Goal: Transaction & Acquisition: Book appointment/travel/reservation

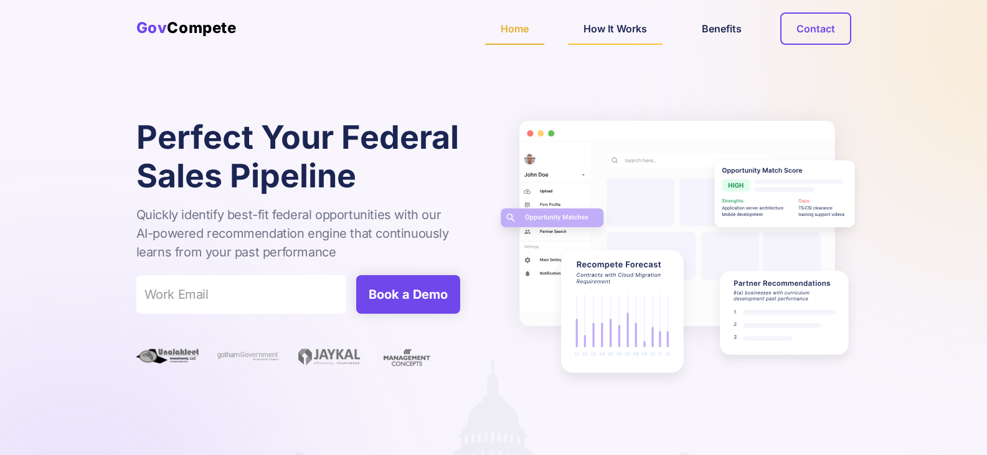
click at [604, 27] on link "How It Works" at bounding box center [615, 28] width 96 height 32
click at [721, 29] on link "Benefits" at bounding box center [722, 28] width 72 height 32
click at [814, 30] on link "Contact" at bounding box center [815, 28] width 71 height 32
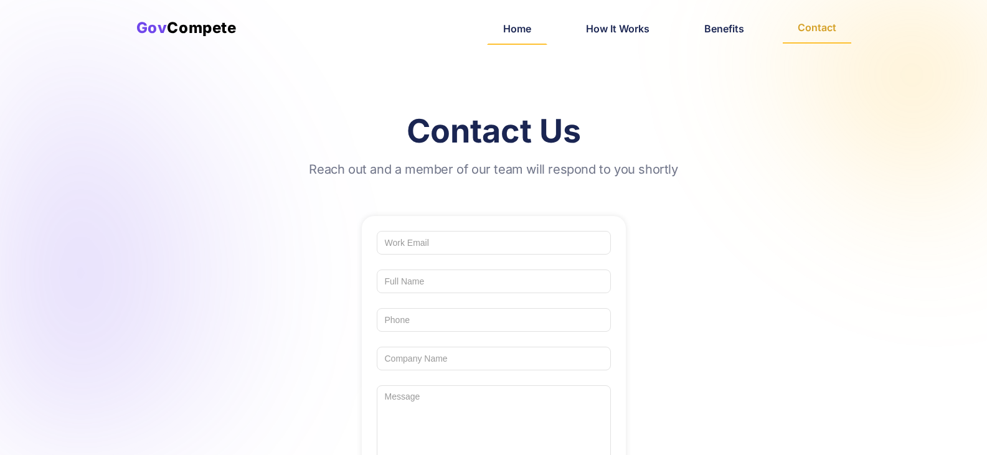
click at [506, 31] on link "Home" at bounding box center [517, 28] width 60 height 32
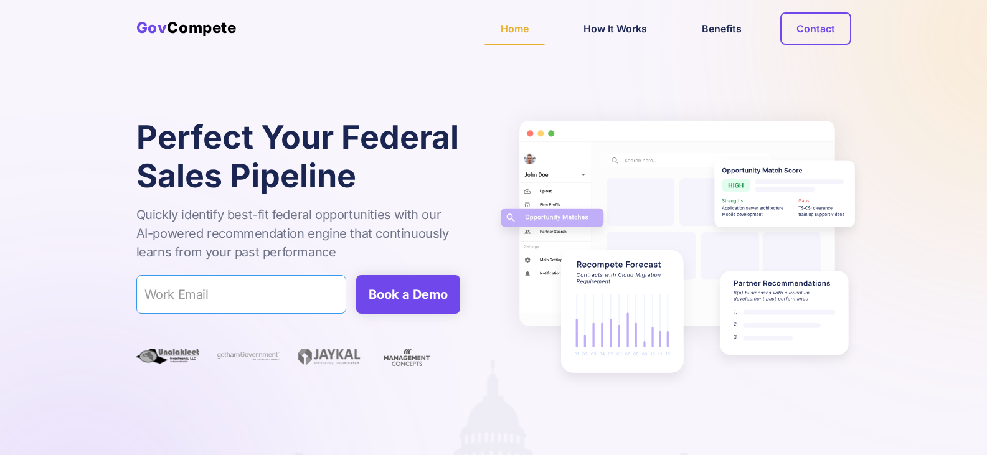
click at [212, 296] on input "Email Form" at bounding box center [241, 294] width 210 height 39
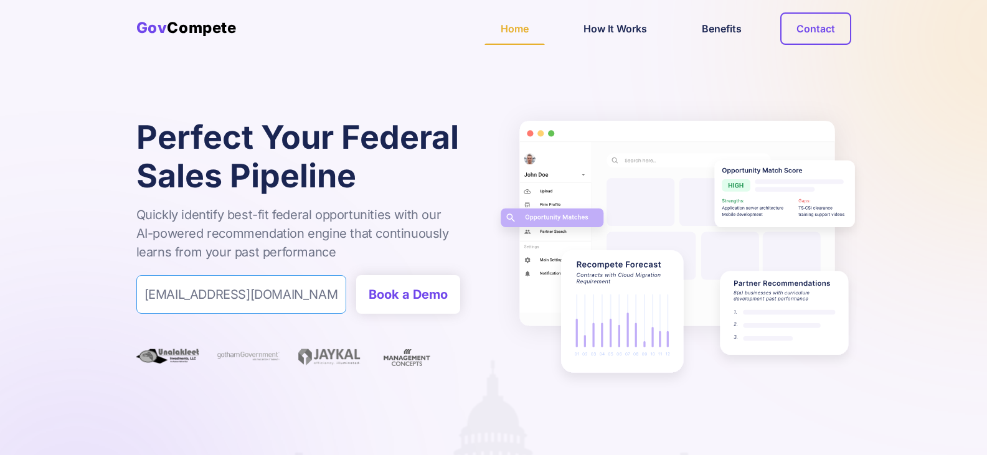
type input "[EMAIL_ADDRESS][DOMAIN_NAME]"
click at [400, 289] on input "Book a Demo" at bounding box center [408, 294] width 104 height 39
type input "Please wait..."
